Goal: Task Accomplishment & Management: Use online tool/utility

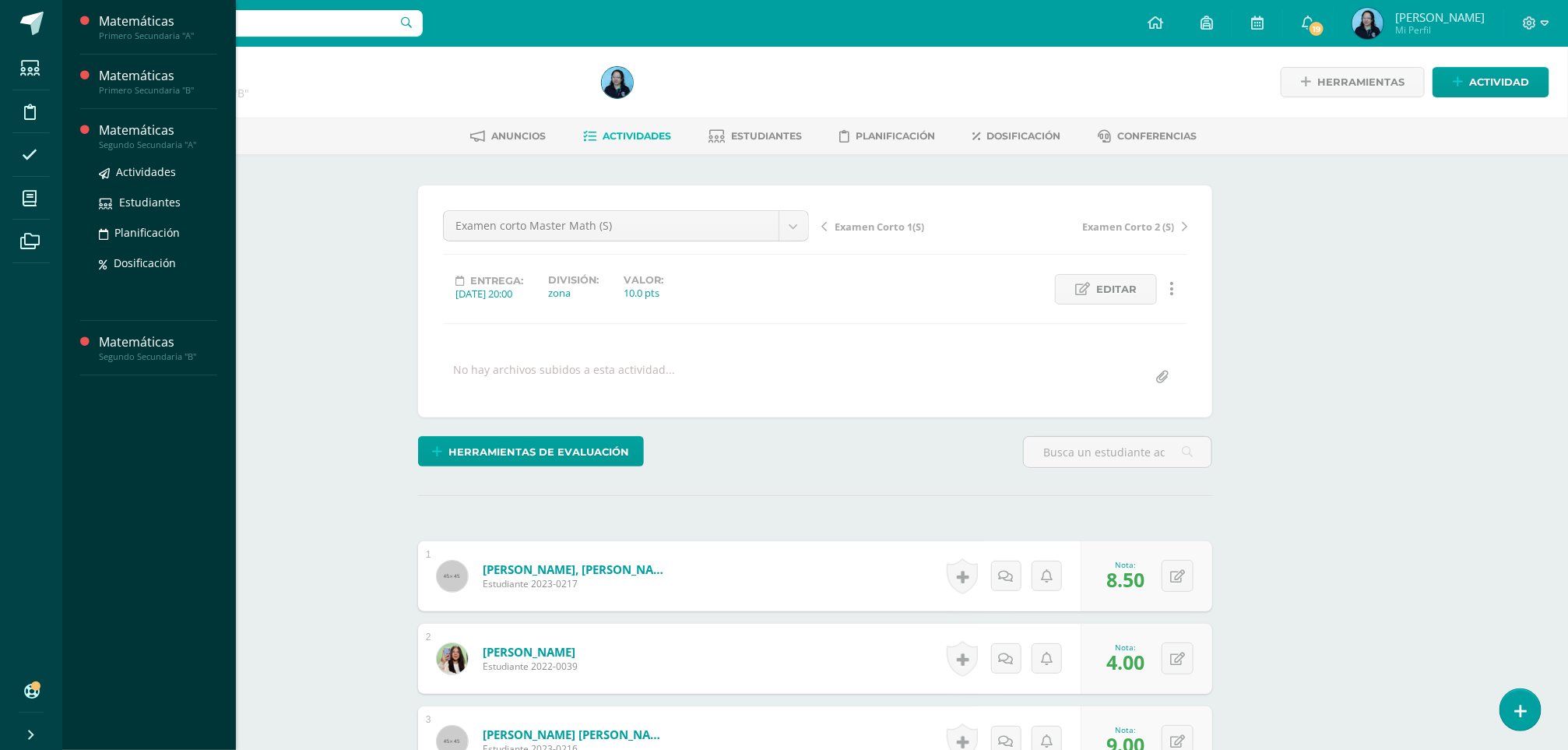
click at [169, 140] on div "Segundo Secundaria "A"" at bounding box center [158, 144] width 118 height 11
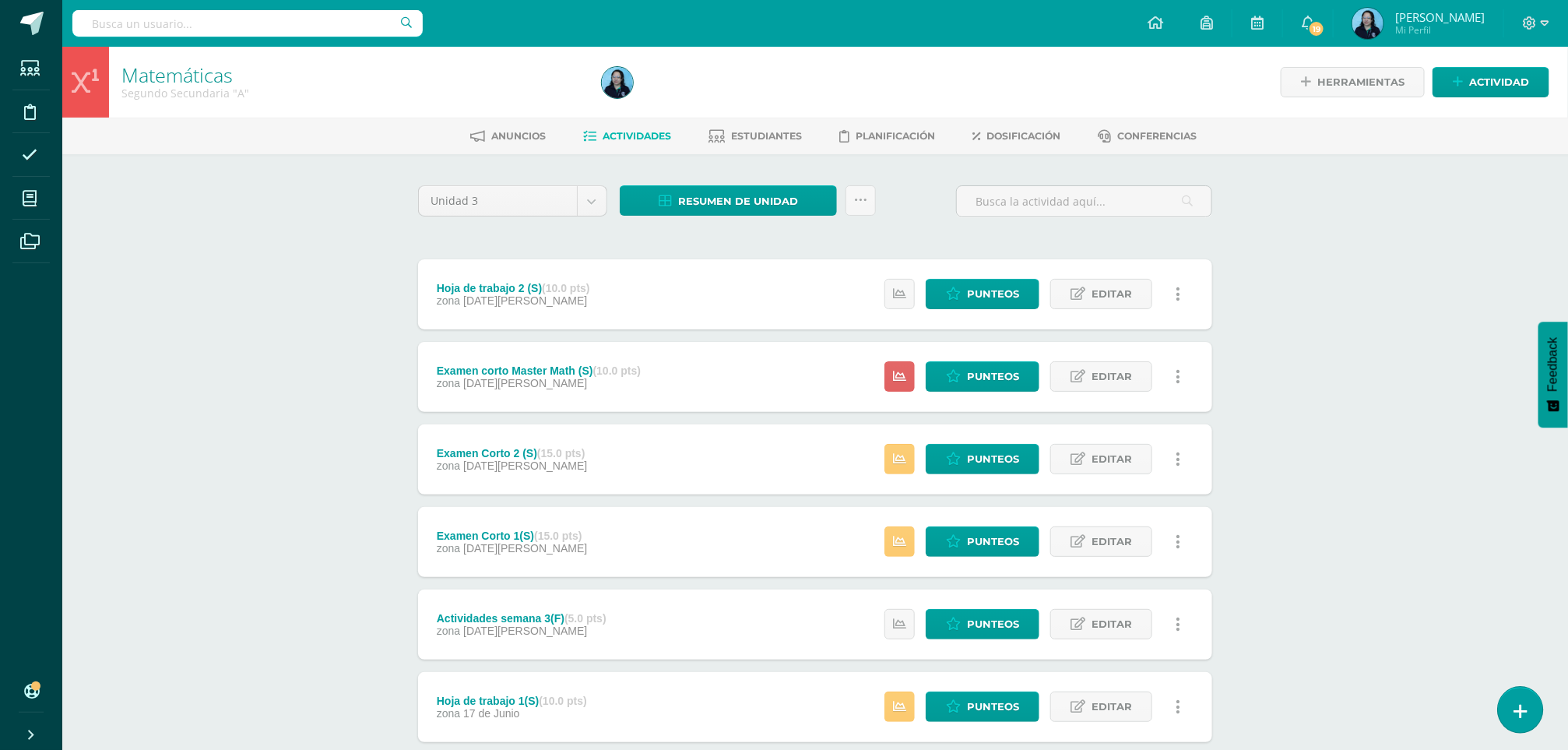
click at [1530, 722] on link at bounding box center [1521, 709] width 45 height 46
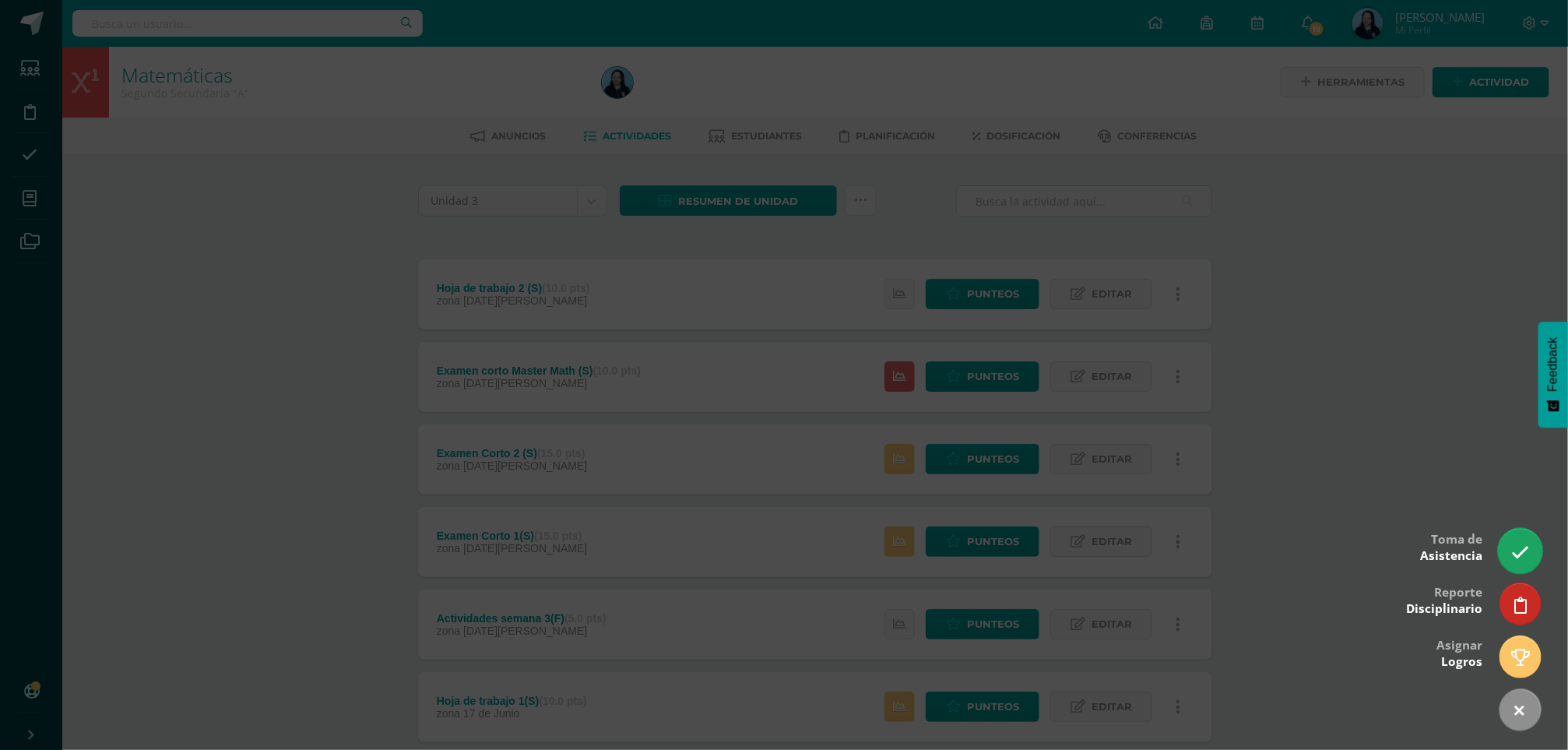
click at [1519, 547] on icon at bounding box center [1520, 552] width 17 height 17
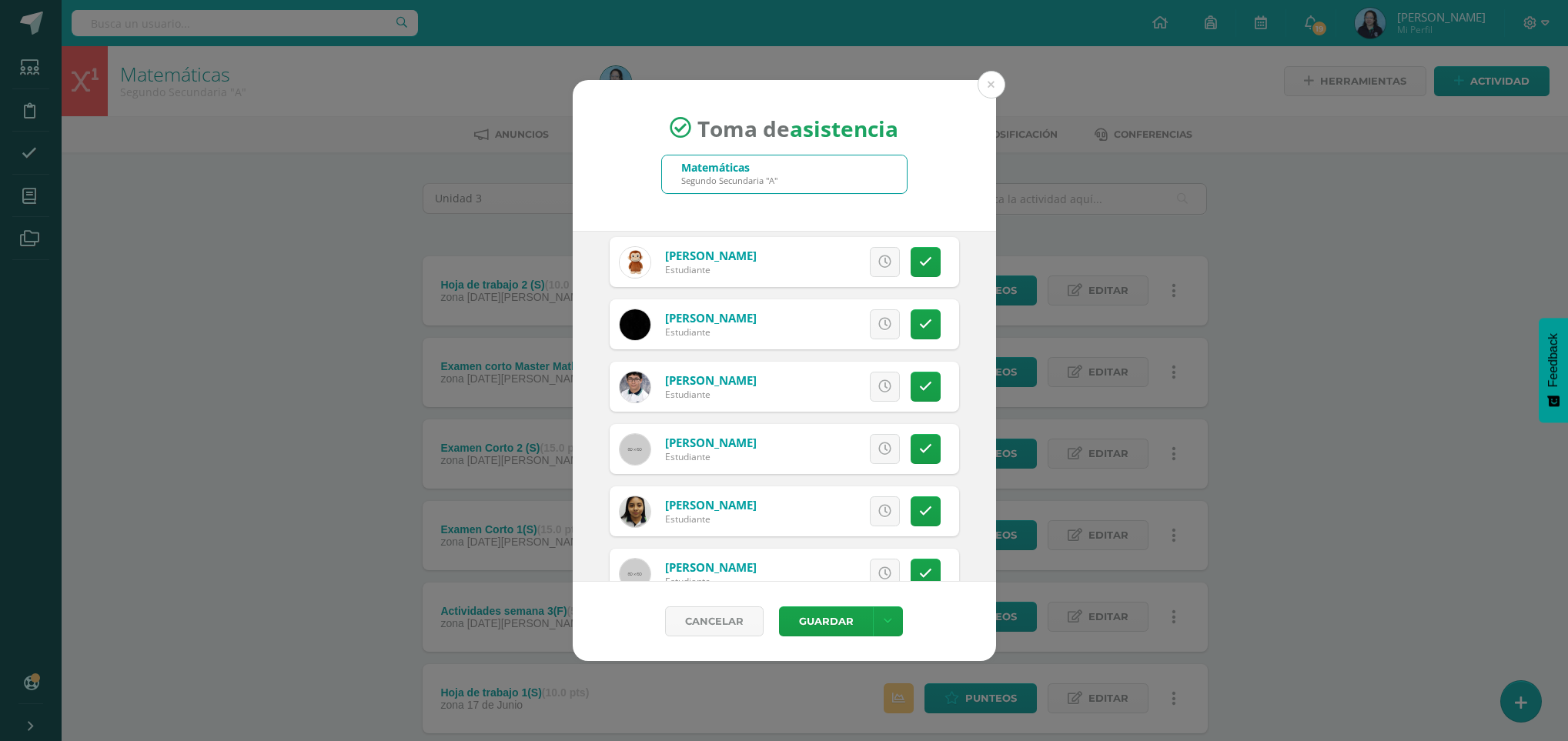
scroll to position [1085, 0]
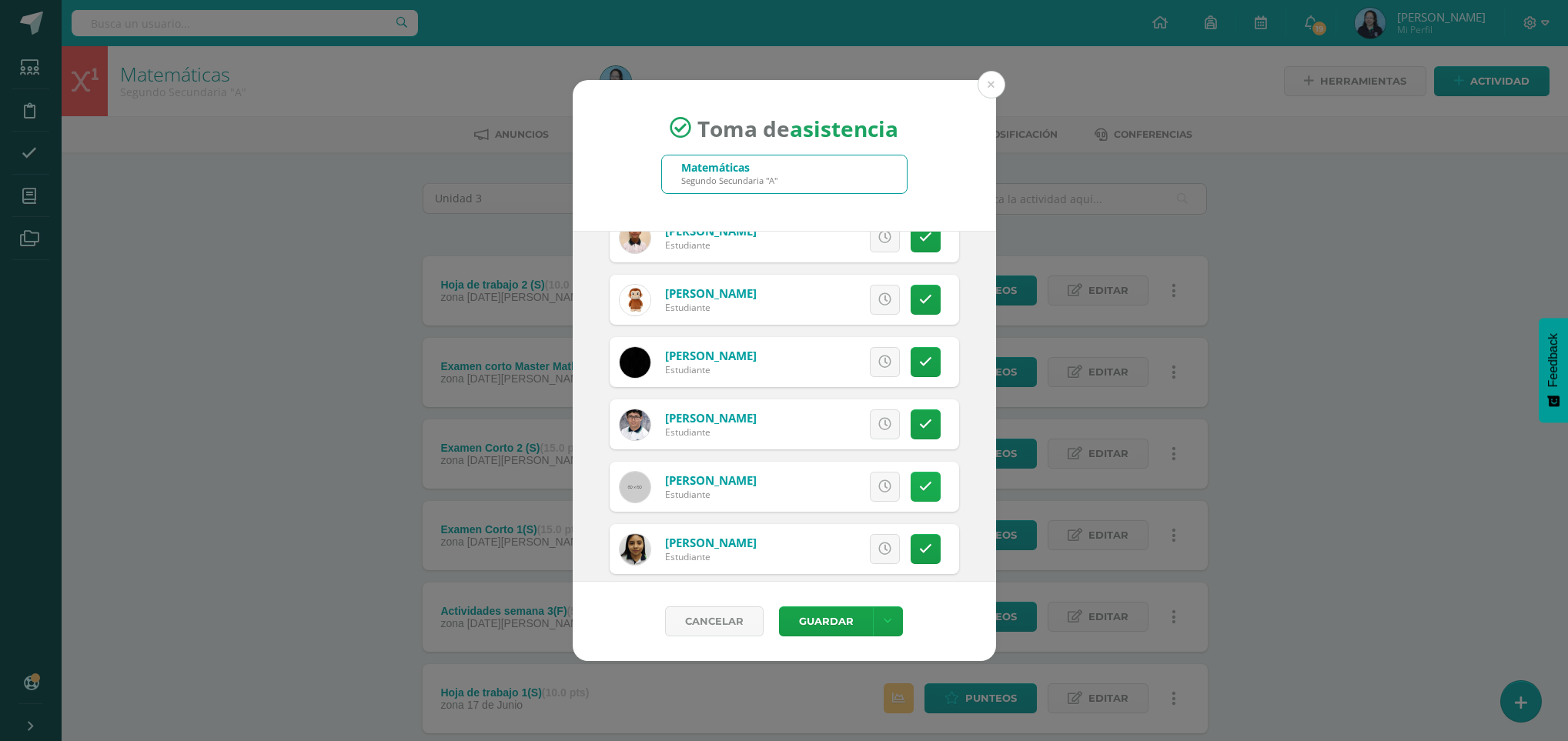
click at [920, 490] on icon at bounding box center [926, 487] width 13 height 13
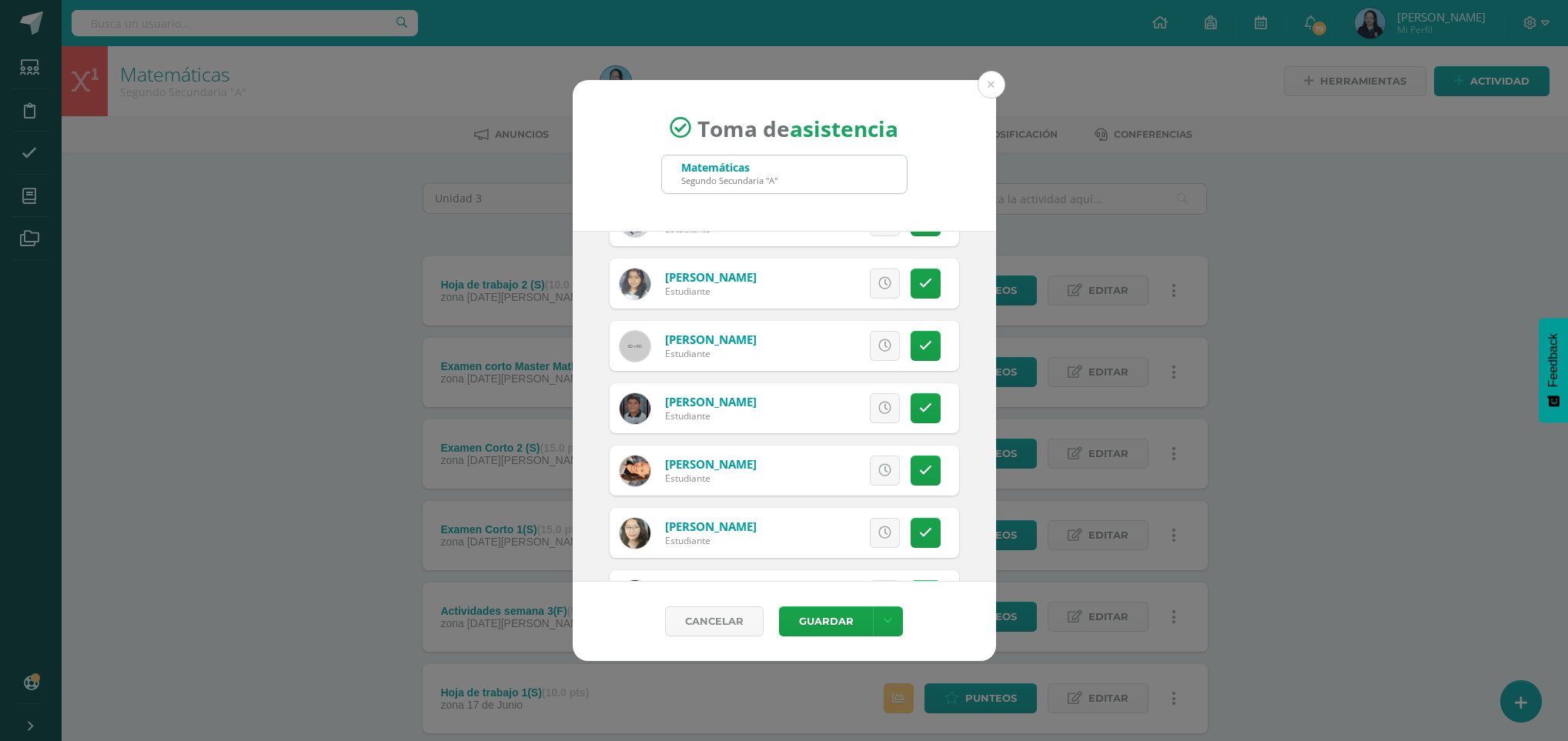
scroll to position [1289, 0]
click at [838, 626] on button "Guardar" at bounding box center [827, 620] width 94 height 30
